Goal: Task Accomplishment & Management: Complete application form

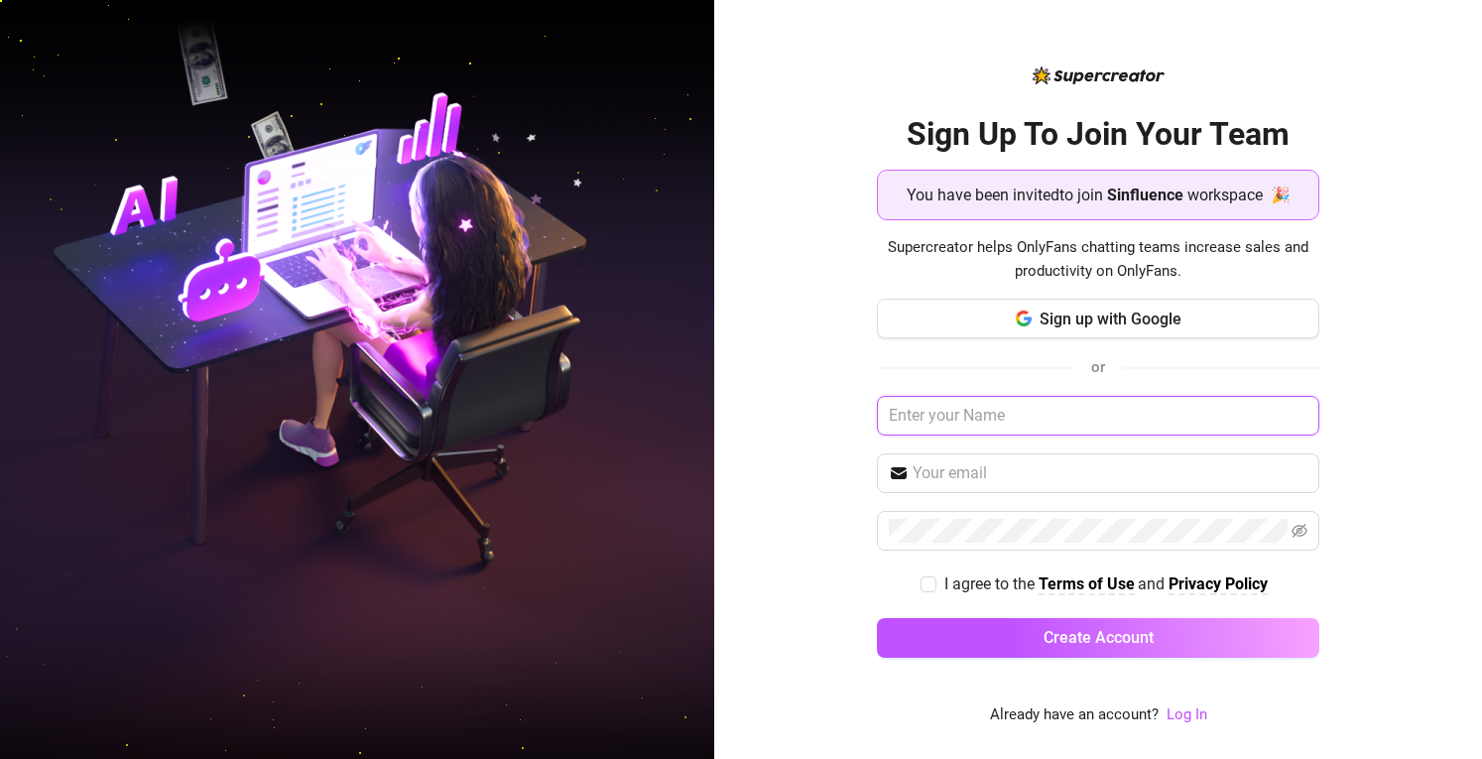
click at [1010, 414] on input "text" at bounding box center [1098, 416] width 443 height 40
type input "Elle"
click at [983, 466] on input "text" at bounding box center [1111, 473] width 396 height 24
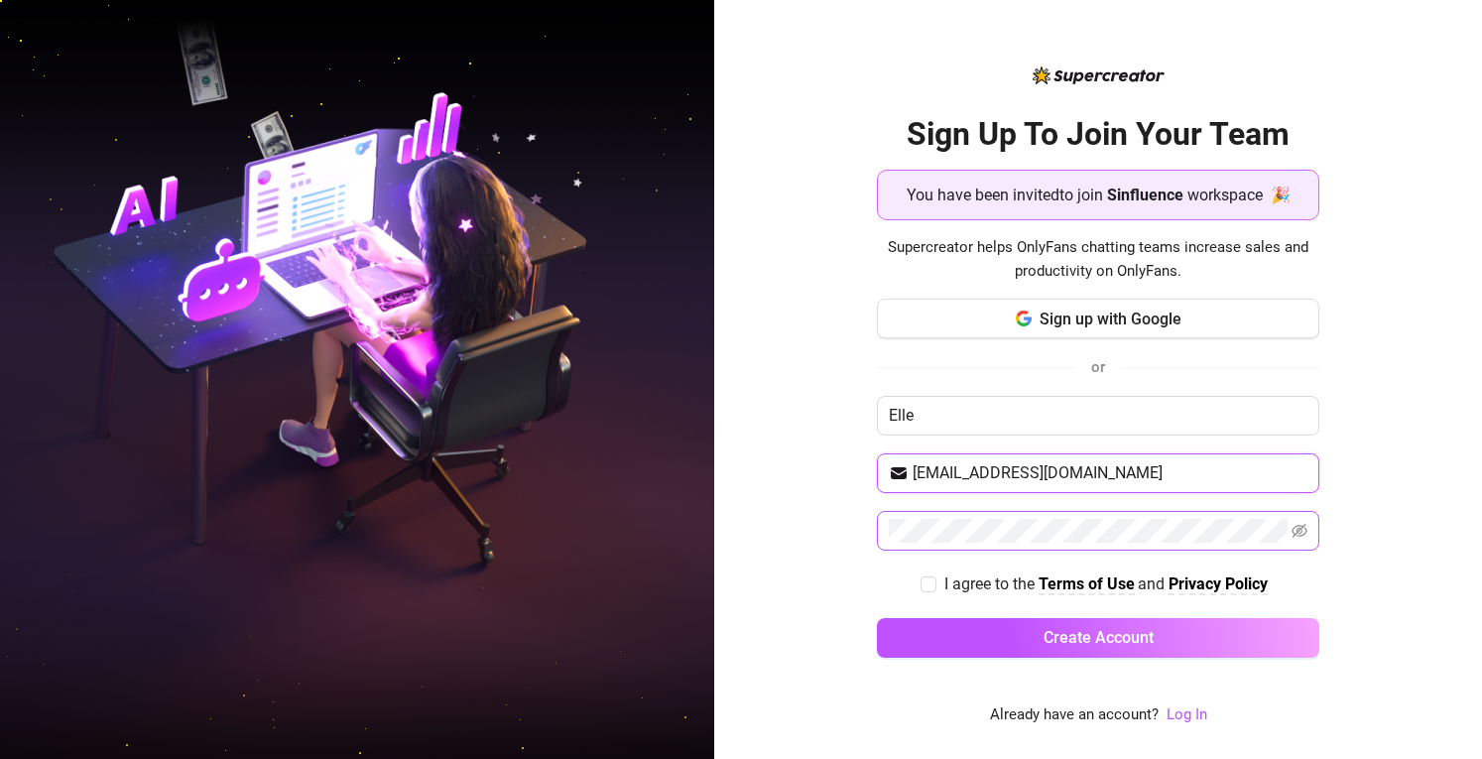
type input "[EMAIL_ADDRESS][DOMAIN_NAME]"
click at [973, 542] on span at bounding box center [1098, 531] width 443 height 40
click at [1299, 533] on icon "eye-invisible" at bounding box center [1300, 531] width 16 height 16
click at [1305, 595] on div "I agree to the Terms of Use and Privacy Policy" at bounding box center [1098, 584] width 443 height 32
click at [922, 579] on input "I agree to the Terms of Use and Privacy Policy" at bounding box center [928, 583] width 14 height 14
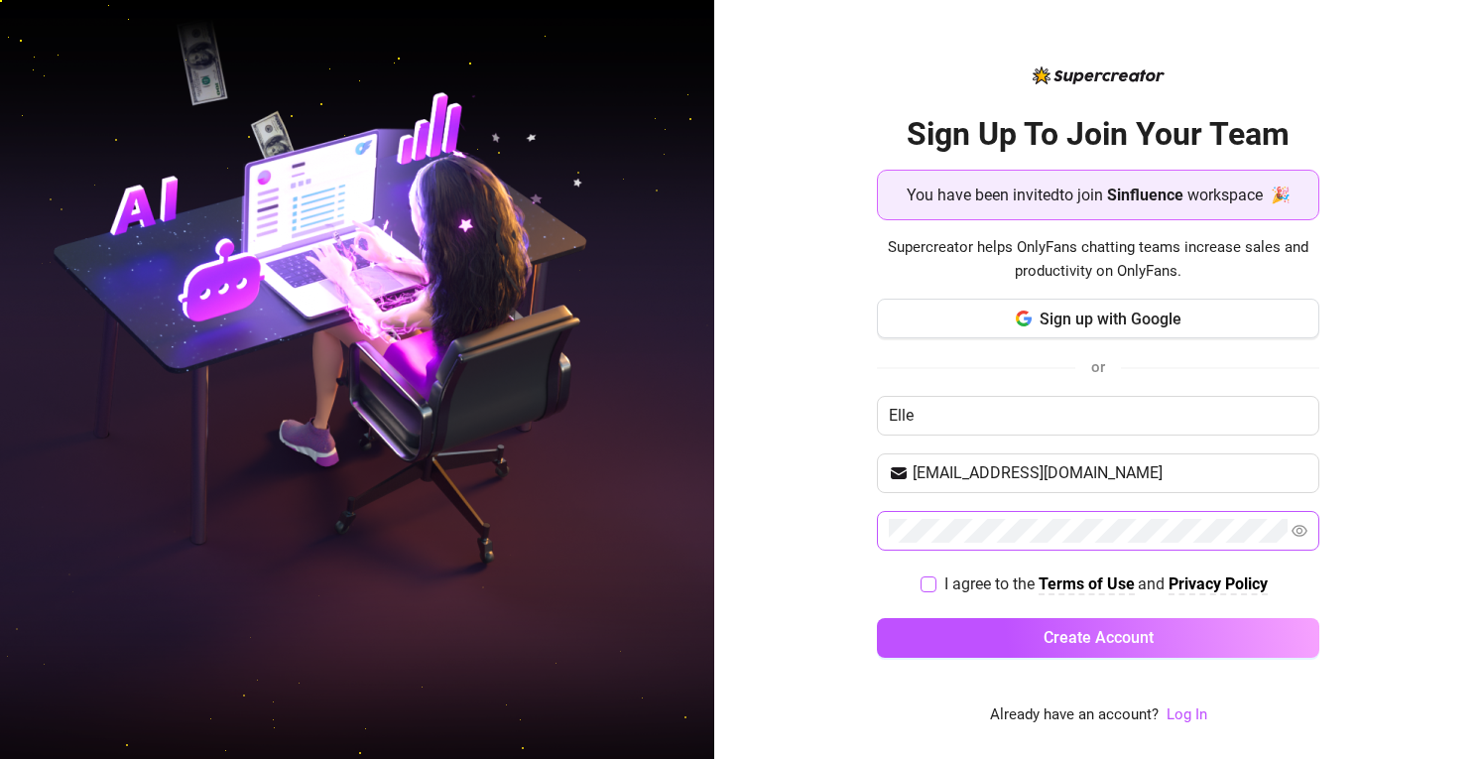
checkbox input "true"
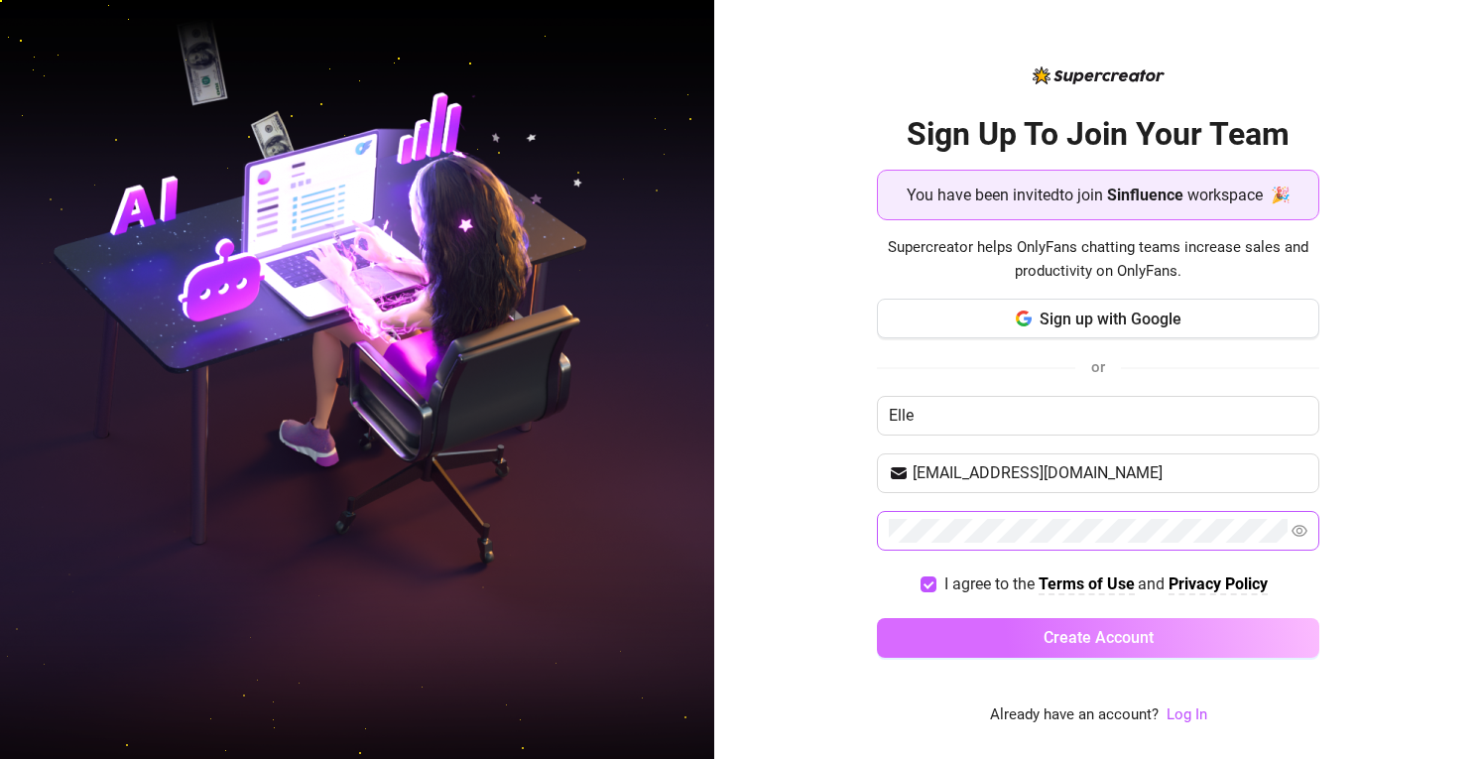
click at [986, 635] on button "Create Account" at bounding box center [1098, 638] width 443 height 40
